Goal: Information Seeking & Learning: Learn about a topic

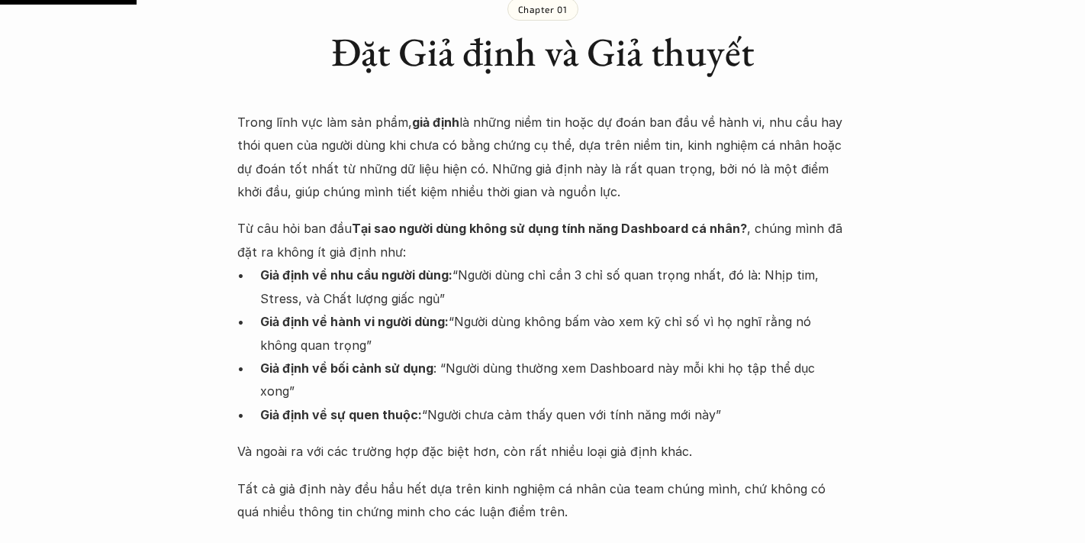
scroll to position [1018, 0]
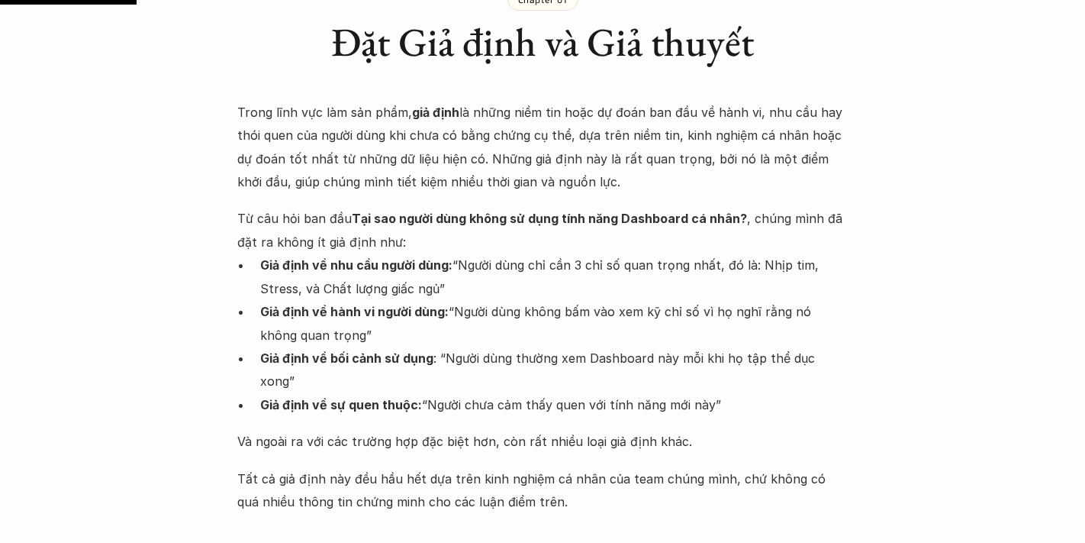
drag, startPoint x: 264, startPoint y: 286, endPoint x: 462, endPoint y: 284, distance: 197.7
click at [462, 284] on p "Giả định về nhu cầu người dùng: “Người dùng chỉ cần 3 chỉ số quan trọng nhất, đ…" at bounding box center [554, 276] width 588 height 47
click at [467, 283] on p "Giả định về nhu cầu người dùng: “Người dùng chỉ cần 3 chỉ số quan trọng nhất, đ…" at bounding box center [554, 276] width 588 height 47
drag, startPoint x: 461, startPoint y: 288, endPoint x: 237, endPoint y: 292, distance: 223.6
click at [237, 292] on ul "Giả định về nhu cầu người dùng: “Người dùng chỉ cần 3 chỉ số quan trọng nhất, đ…" at bounding box center [542, 334] width 611 height 163
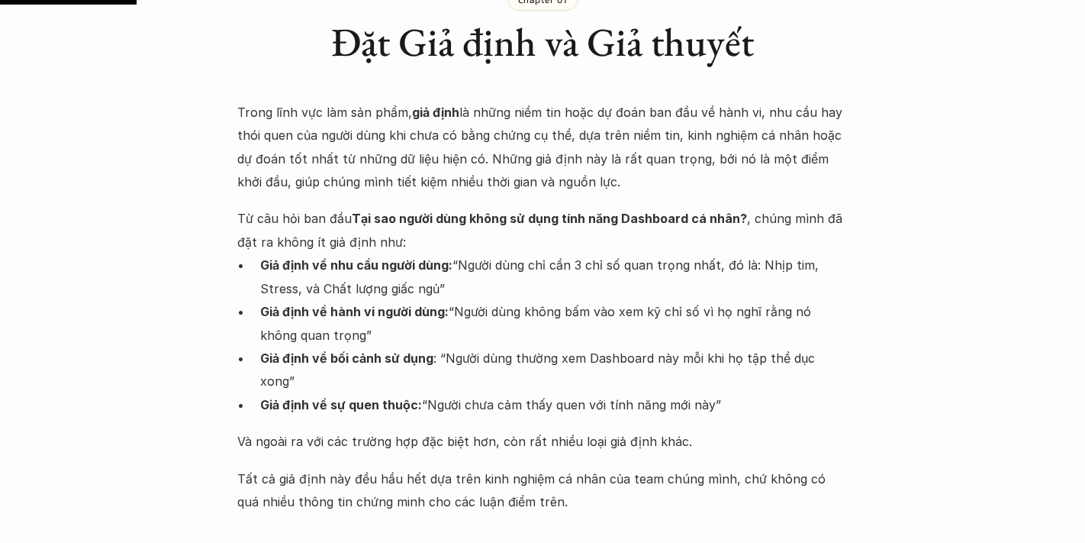
click at [298, 285] on p "Giả định về nhu cầu người dùng: “Người dùng chỉ cần 3 chỉ số quan trọng nhất, đ…" at bounding box center [554, 276] width 588 height 47
drag, startPoint x: 281, startPoint y: 289, endPoint x: 403, endPoint y: 289, distance: 122.1
click at [403, 289] on p "Giả định về nhu cầu người dùng: “Người dùng chỉ cần 3 chỉ số quan trọng nhất, đ…" at bounding box center [554, 276] width 588 height 47
click at [352, 299] on p "Giả định về nhu cầu người dùng: “Người dùng chỉ cần 3 chỉ số quan trọng nhất, đ…" at bounding box center [554, 276] width 588 height 47
click at [296, 321] on p "Giả định về hành vi người dùng: “Người dùng không bấm vào xem kỹ chỉ số vì họ n…" at bounding box center [554, 323] width 588 height 47
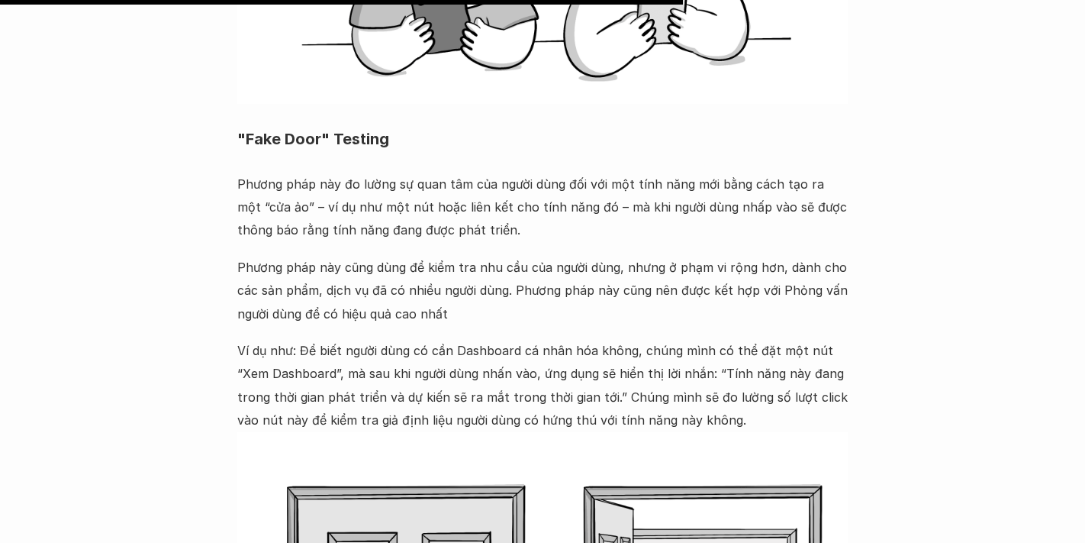
scroll to position [5344, 0]
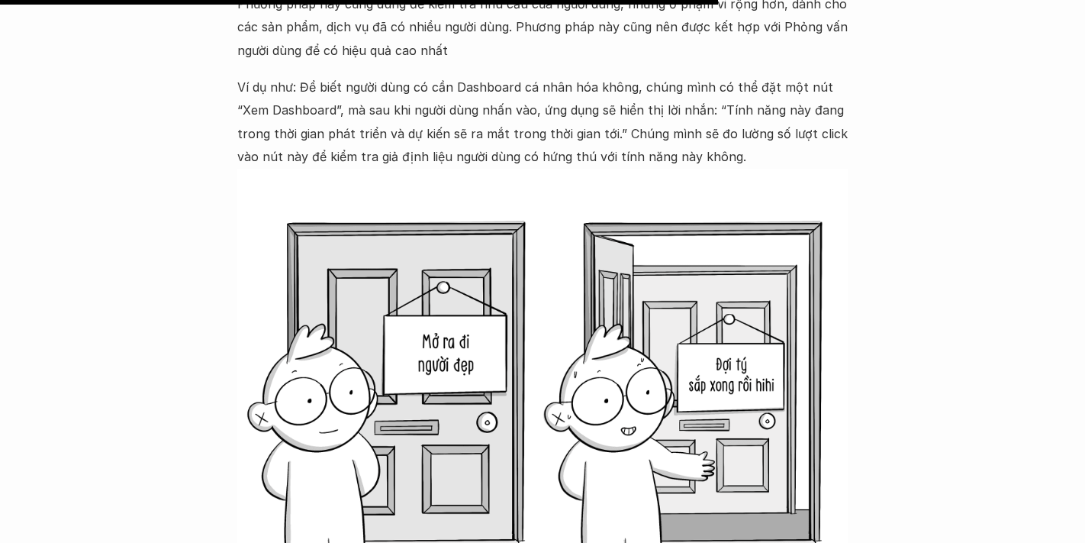
click at [446, 85] on p "Ví dụ như: Để biết người dùng có cần Dashboard cá nhân hóa không, chúng mình có…" at bounding box center [542, 122] width 611 height 93
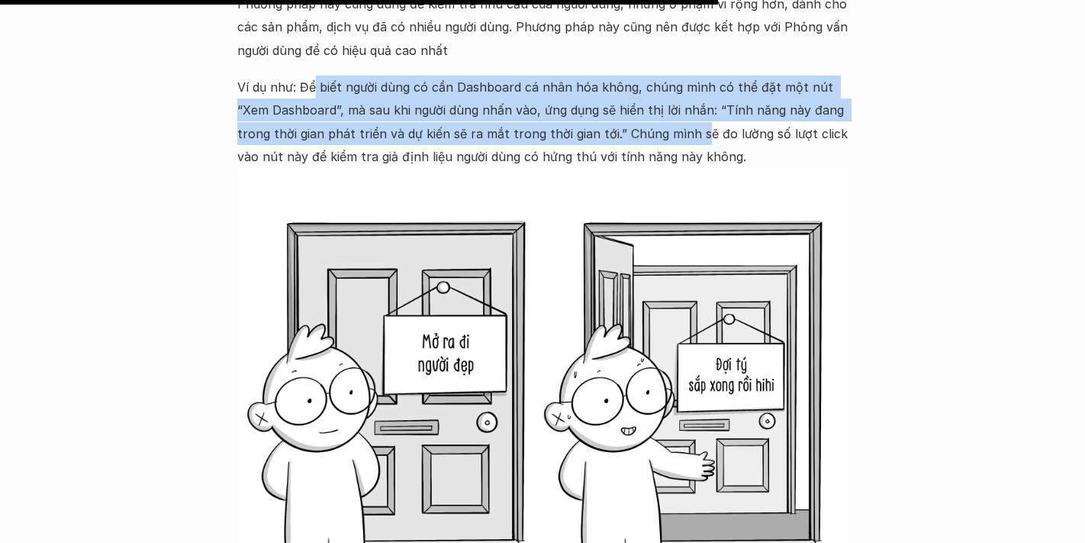
drag, startPoint x: 317, startPoint y: 63, endPoint x: 693, endPoint y: 118, distance: 379.6
click at [693, 118] on p "Ví dụ như: Để biết người dùng có cần Dashboard cá nhân hóa không, chúng mình có…" at bounding box center [542, 122] width 611 height 93
click at [649, 118] on p "Ví dụ như: Để biết người dùng có cần Dashboard cá nhân hóa không, chúng mình có…" at bounding box center [542, 122] width 611 height 93
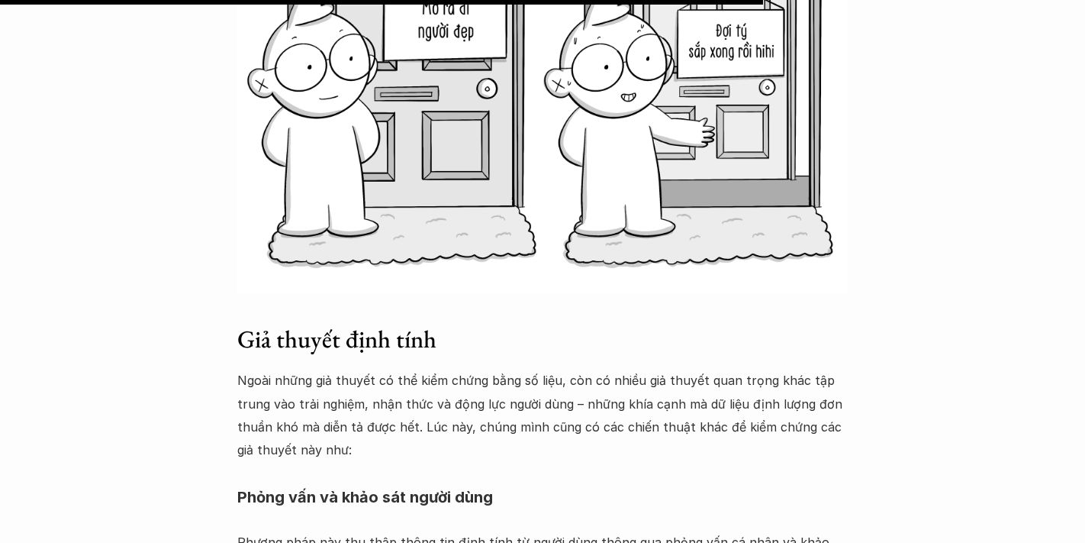
scroll to position [5688, 0]
